Goal: Information Seeking & Learning: Find specific fact

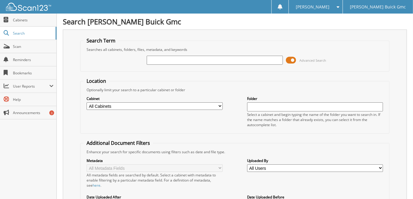
click at [183, 62] on input "text" at bounding box center [215, 60] width 136 height 9
click at [168, 59] on input "text" at bounding box center [215, 60] width 136 height 9
type input "64367"
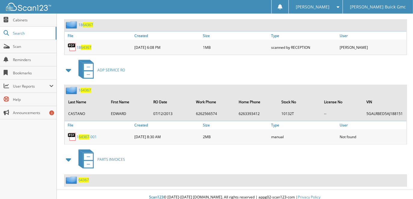
scroll to position [297, 0]
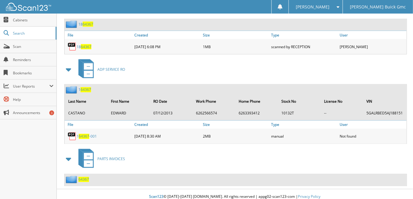
click at [84, 176] on div "6 4 3 6 7" at bounding box center [77, 180] width 24 height 8
click at [86, 177] on span "6 4 3 6 7" at bounding box center [84, 179] width 11 height 5
